Goal: Complete application form

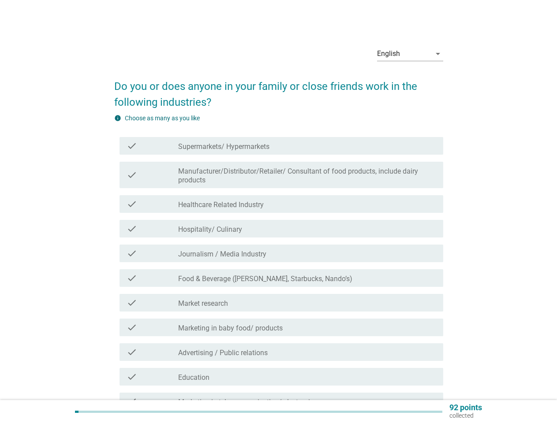
click at [279, 228] on div "check_box_outline_blank Hospitality/ Culinary" at bounding box center [307, 229] width 258 height 11
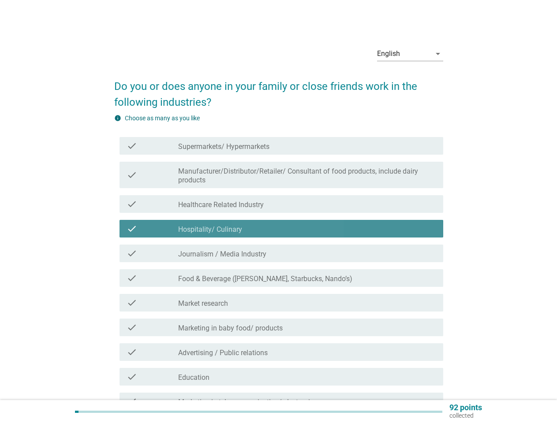
click at [410, 54] on div "English" at bounding box center [404, 54] width 54 height 14
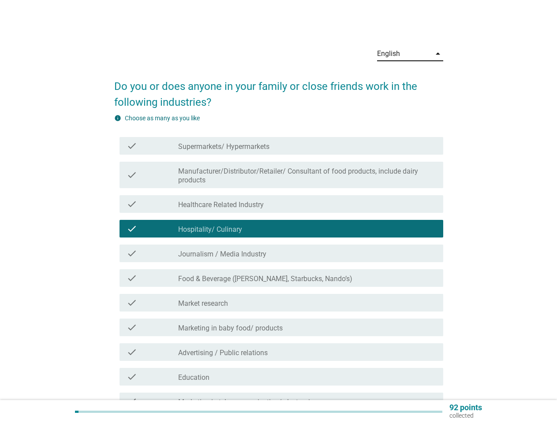
click at [279, 269] on div "check check_box_outline_blank Food & Beverage ([PERSON_NAME], Starbucks, Nando’…" at bounding box center [278, 278] width 329 height 25
click at [281, 146] on div "check_box_outline_blank Supermarkets/ Hypermarkets" at bounding box center [307, 146] width 258 height 11
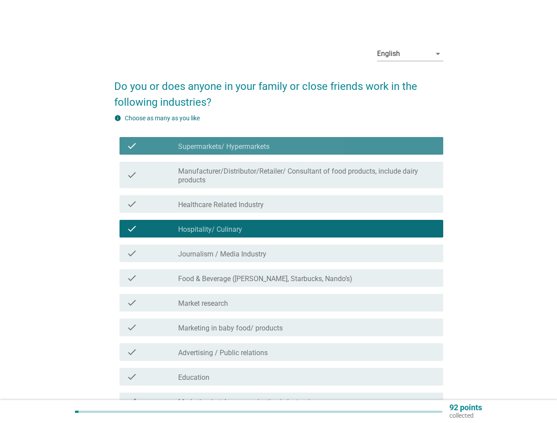
click at [281, 146] on div "check_box_outline_blank Supermarkets/ Hypermarkets" at bounding box center [307, 146] width 258 height 11
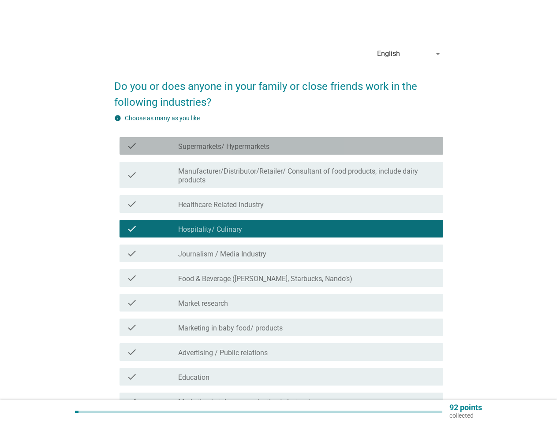
click at [224, 147] on label "Supermarkets/ Hypermarkets" at bounding box center [223, 146] width 91 height 9
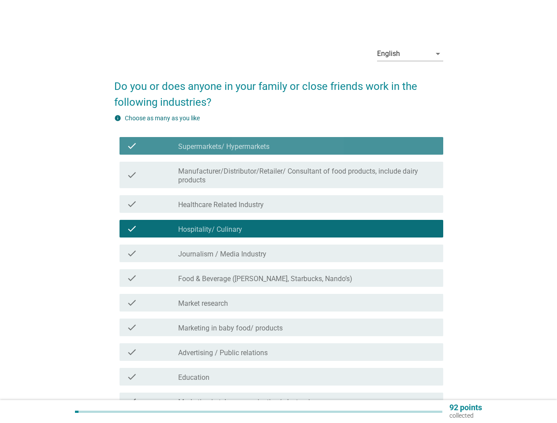
click at [224, 147] on label "Supermarkets/ Hypermarkets" at bounding box center [223, 146] width 91 height 9
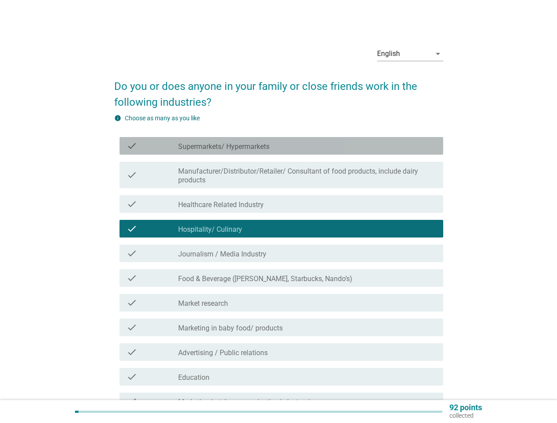
click at [281, 175] on label "Manufacturer/Distributor/Retailer/ Consultant of food products, include dairy p…" at bounding box center [307, 176] width 258 height 18
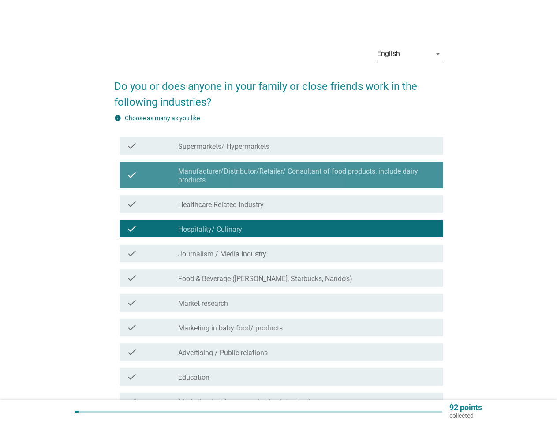
click at [281, 175] on label "Manufacturer/Distributor/Retailer/ Consultant of food products, include dairy p…" at bounding box center [307, 176] width 258 height 18
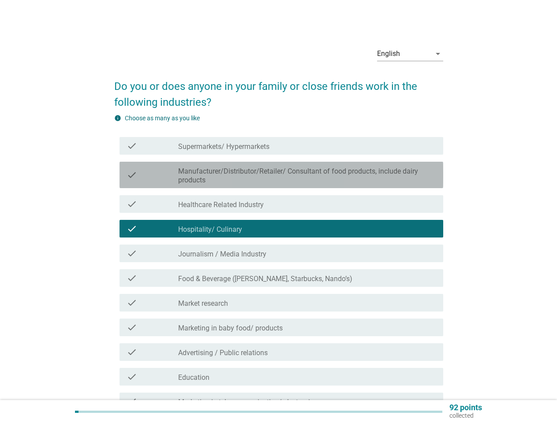
click at [307, 176] on label "Manufacturer/Distributor/Retailer/ Consultant of food products, include dairy p…" at bounding box center [307, 176] width 258 height 18
